Goal: Information Seeking & Learning: Learn about a topic

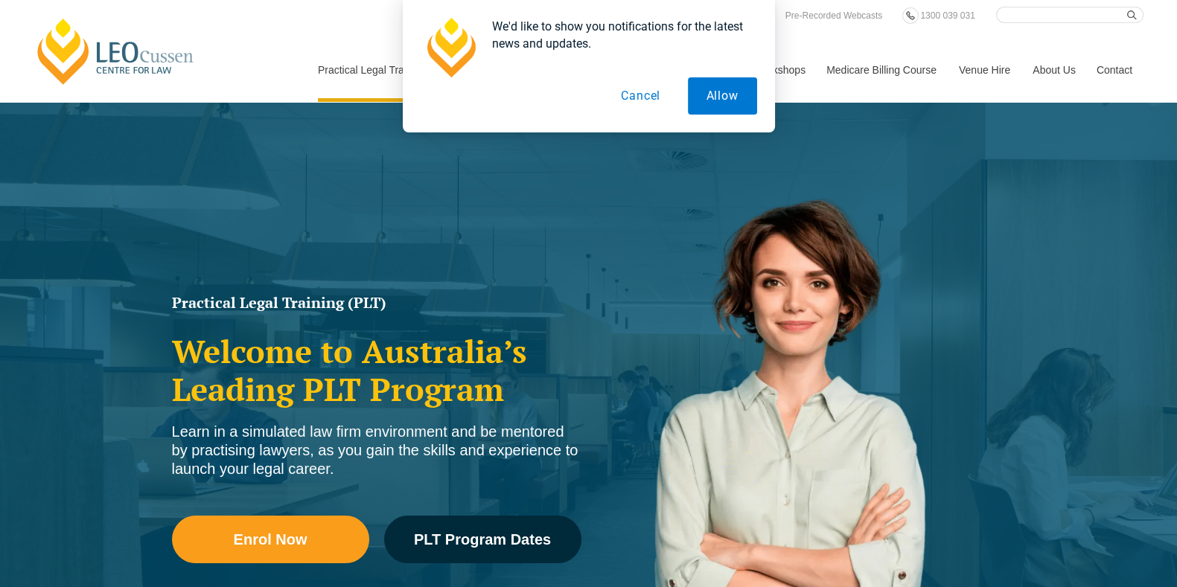
click at [662, 98] on button "Cancel" at bounding box center [640, 95] width 77 height 37
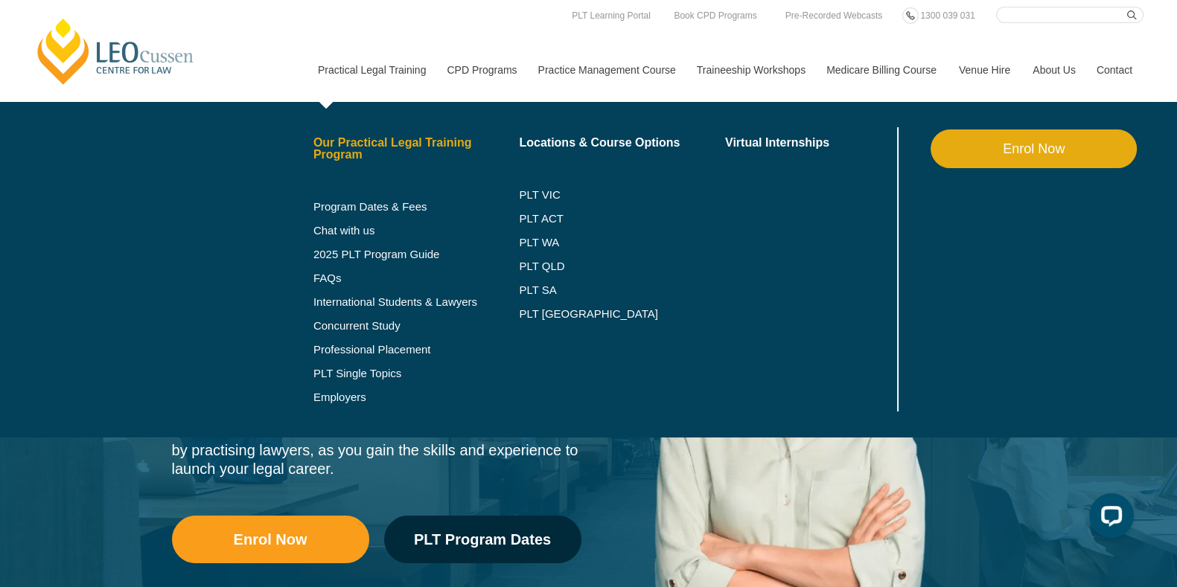
click at [388, 144] on link "Our Practical Legal Training Program" at bounding box center [416, 149] width 206 height 24
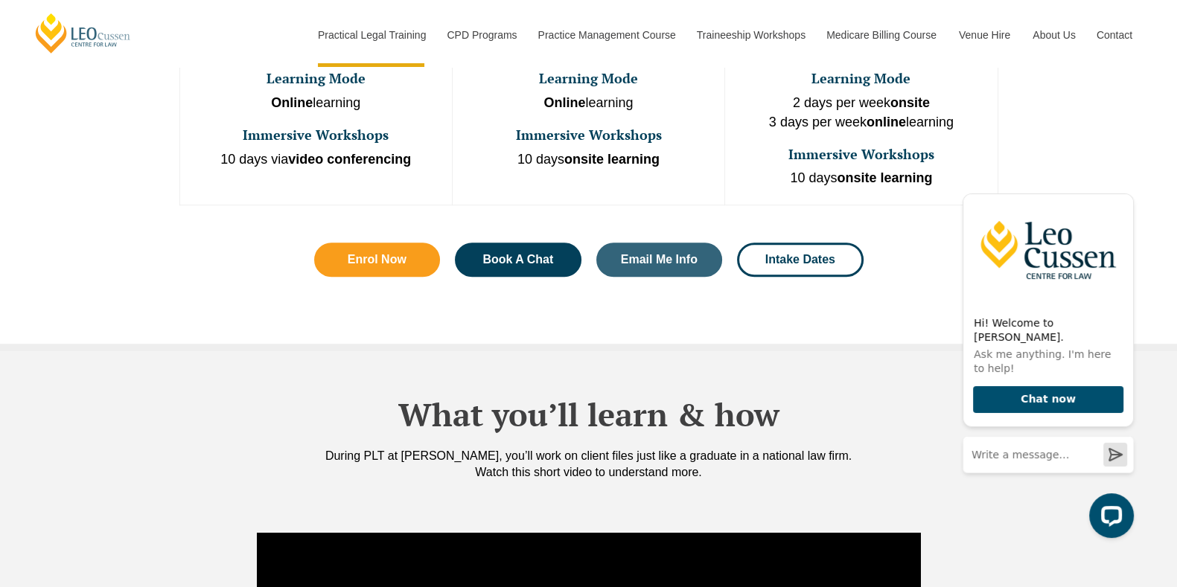
scroll to position [1054, 0]
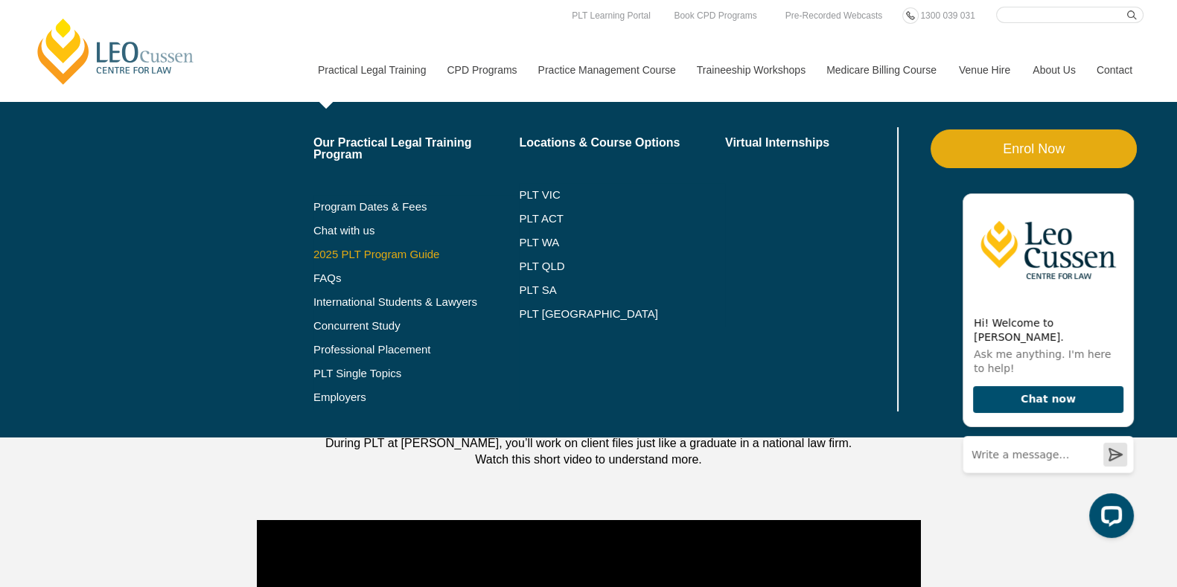
click at [358, 249] on link "2025 PLT Program Guide" at bounding box center [397, 255] width 169 height 12
